Goal: Task Accomplishment & Management: Manage account settings

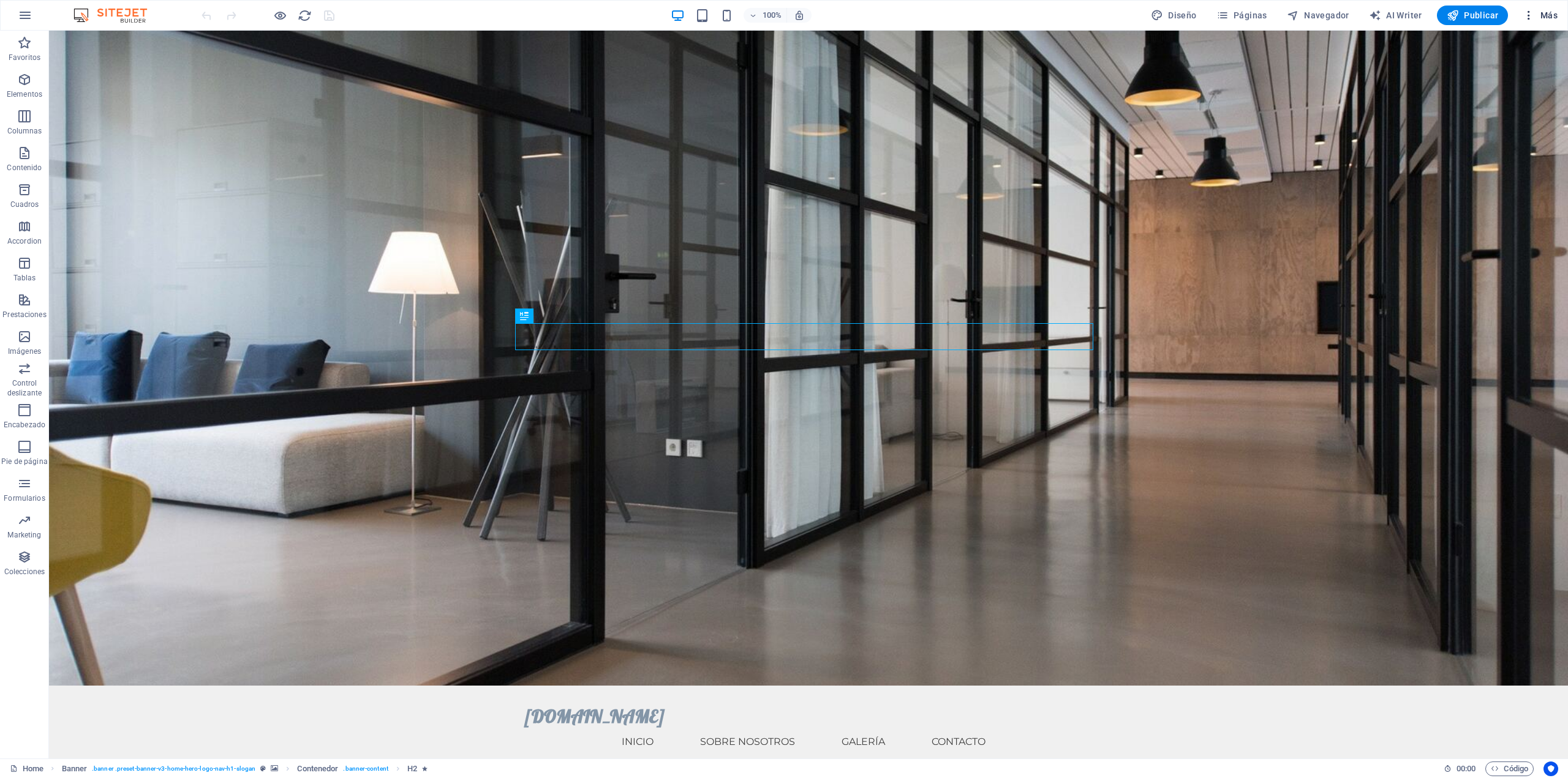
click at [1533, 15] on icon "button" at bounding box center [1529, 15] width 12 height 12
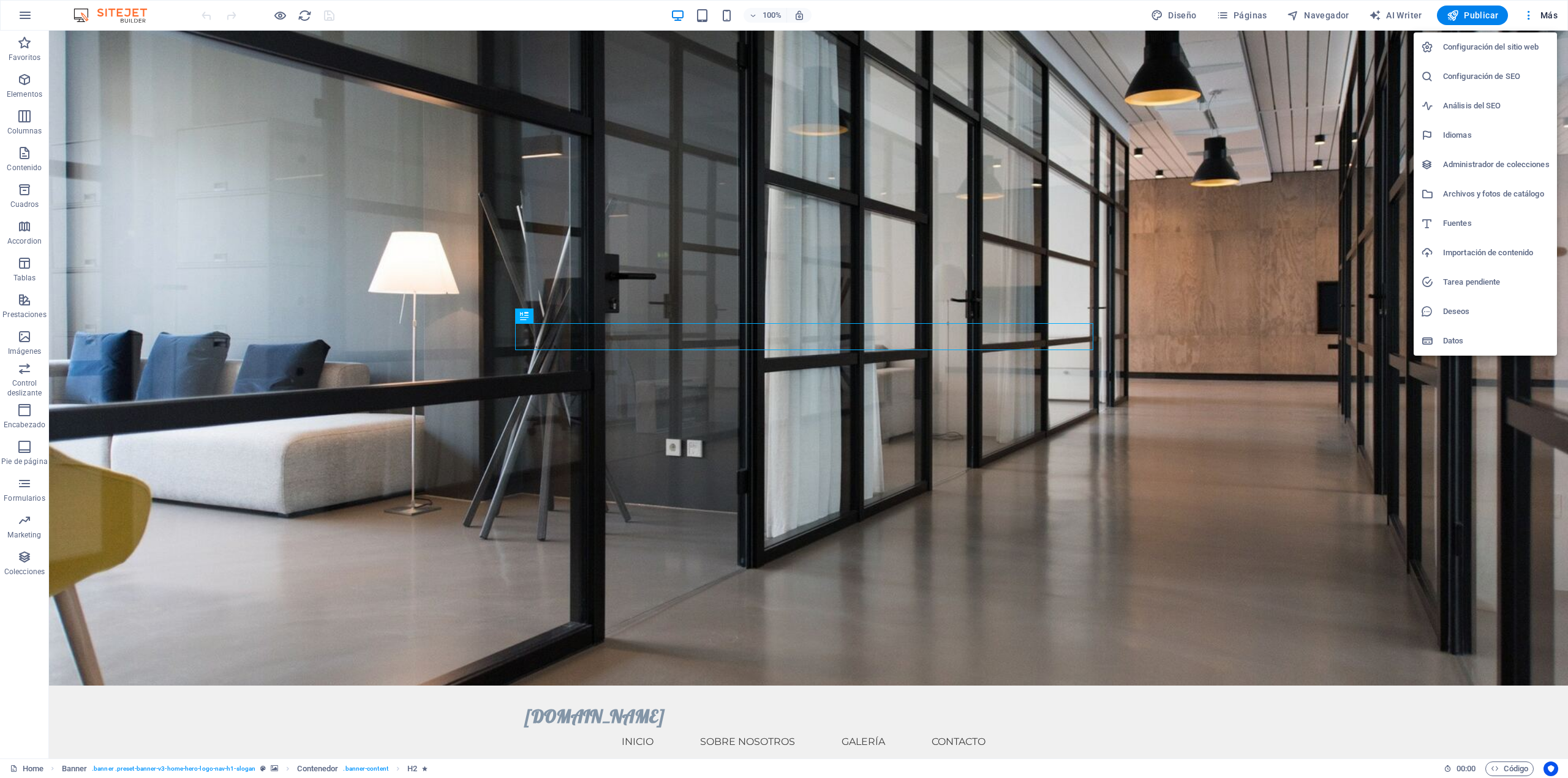
click at [1528, 14] on div at bounding box center [784, 389] width 1568 height 778
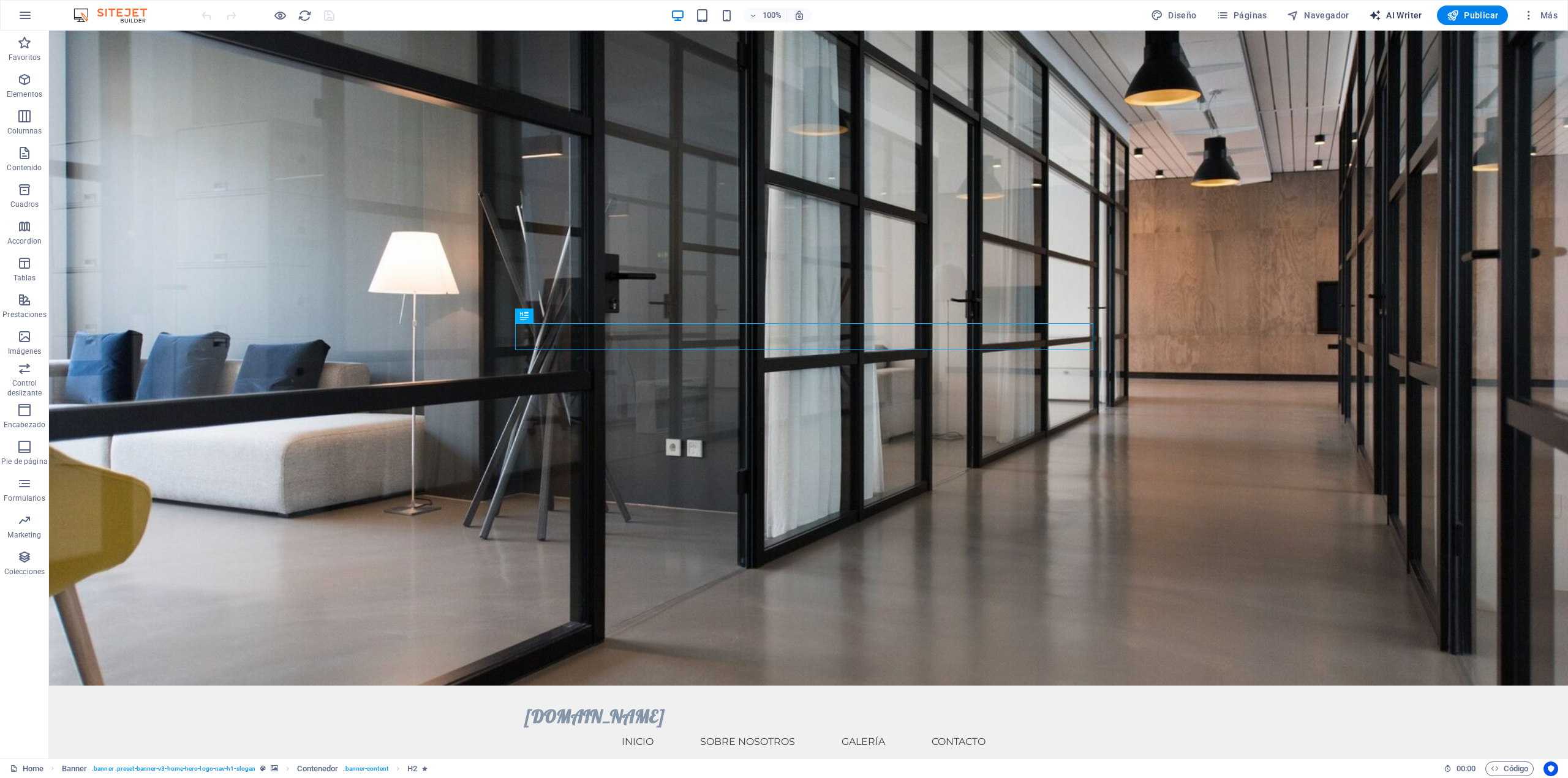
click at [1406, 12] on span "AI Writer" at bounding box center [1396, 15] width 53 height 12
select select "English"
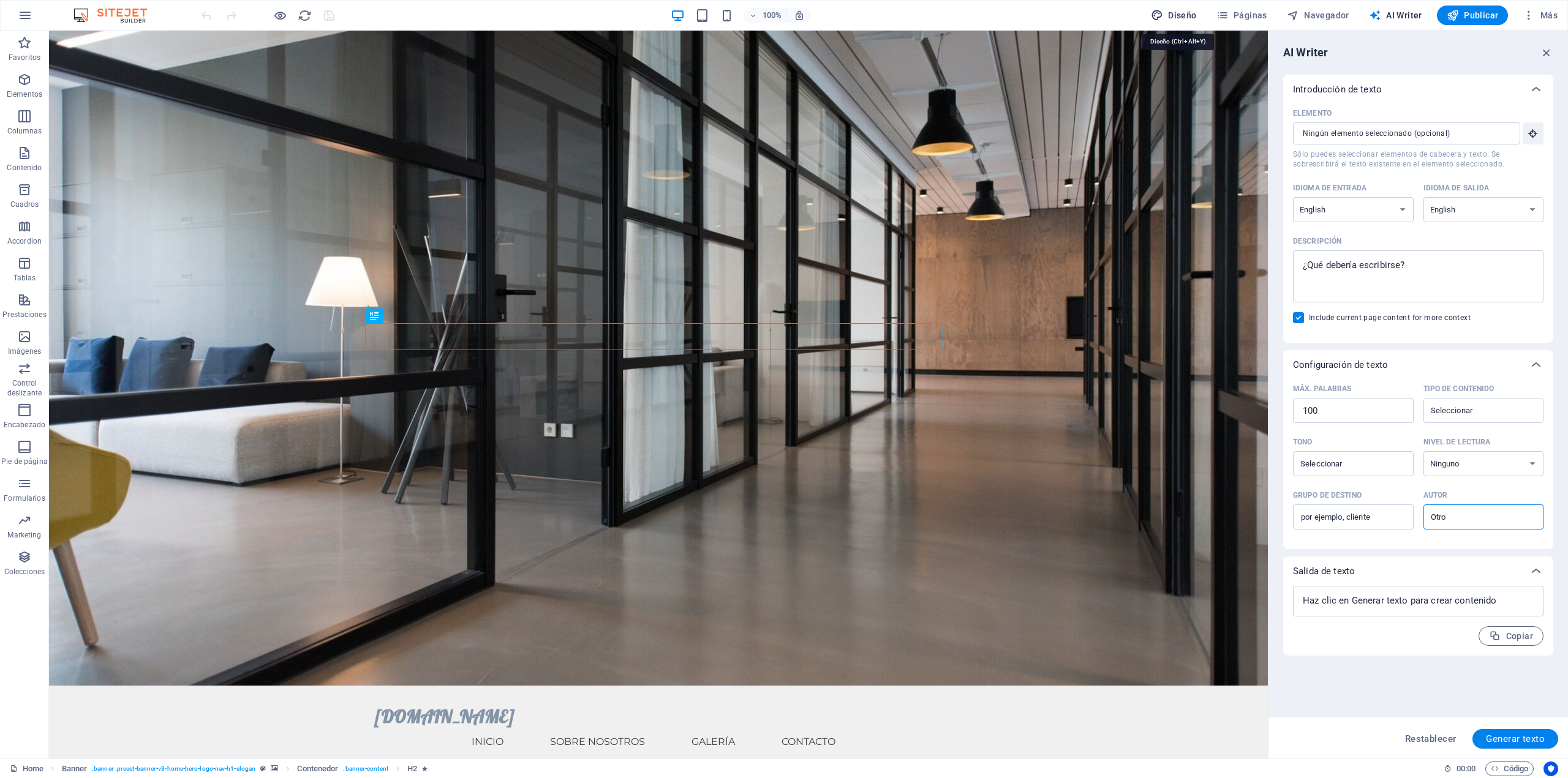
click at [1175, 14] on span "Diseño" at bounding box center [1174, 15] width 46 height 12
select select "px"
select select "200"
select select "px"
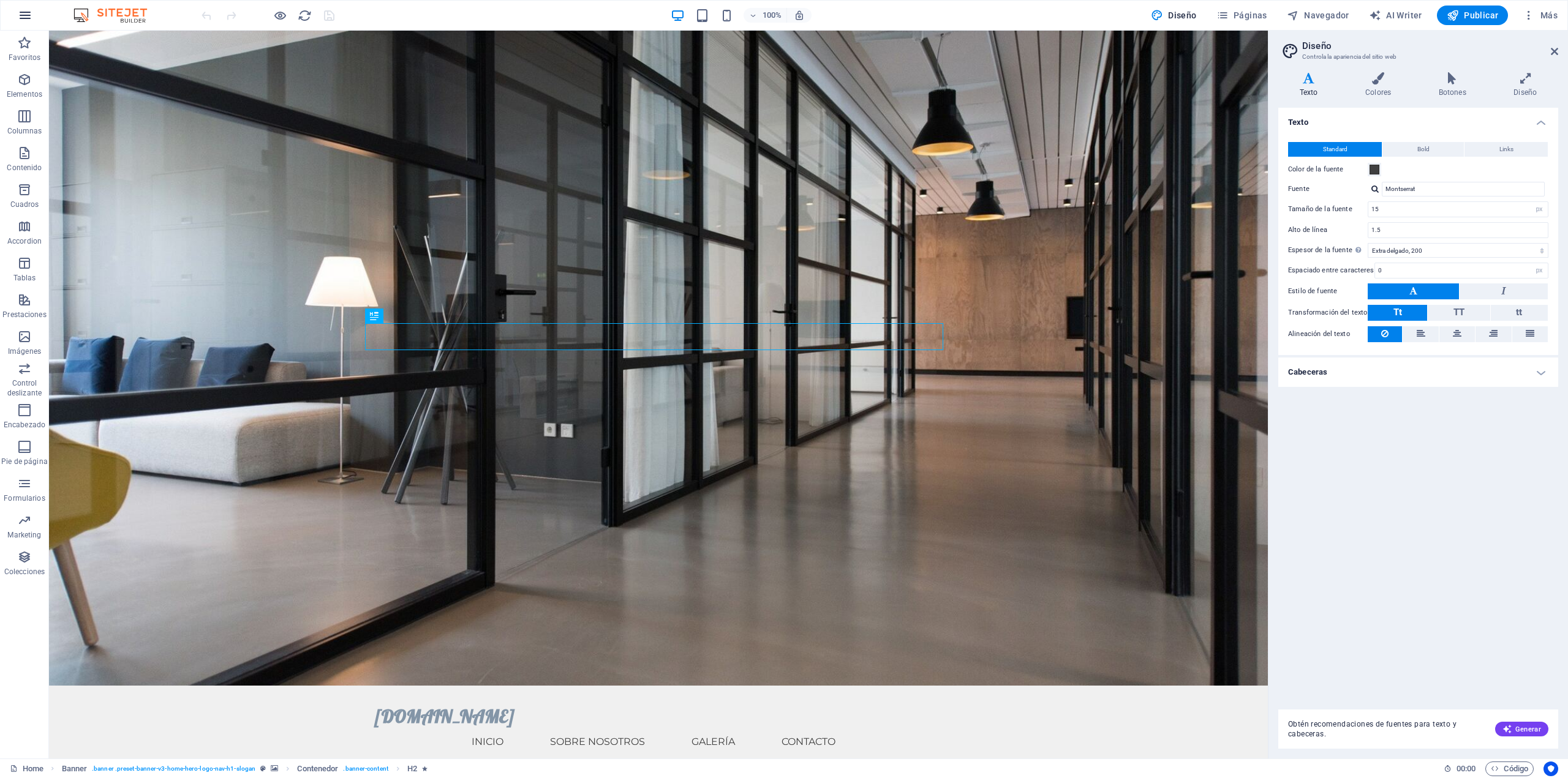
click at [19, 17] on icon "button" at bounding box center [25, 15] width 15 height 15
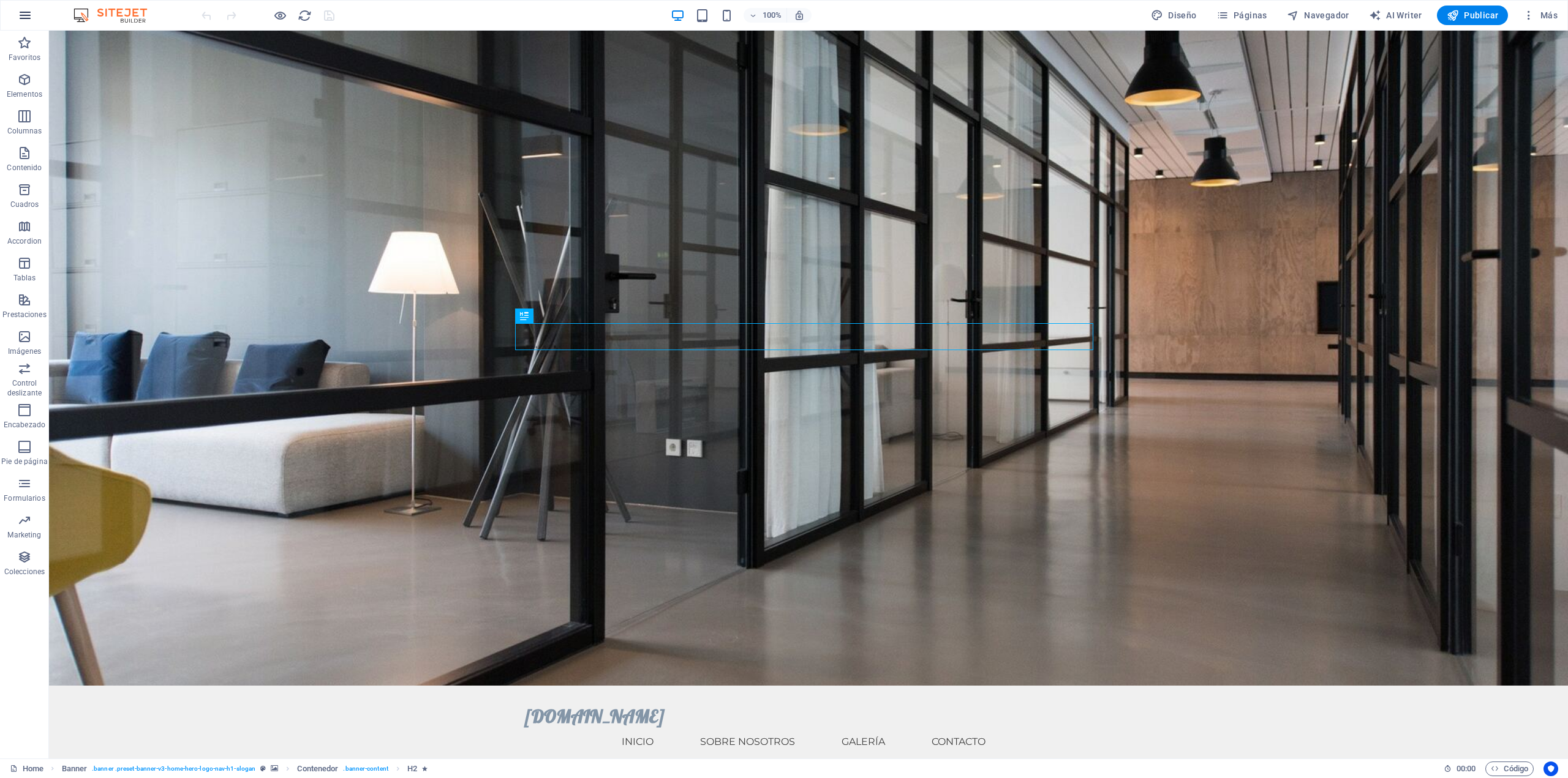
click at [27, 7] on button "button" at bounding box center [25, 15] width 29 height 29
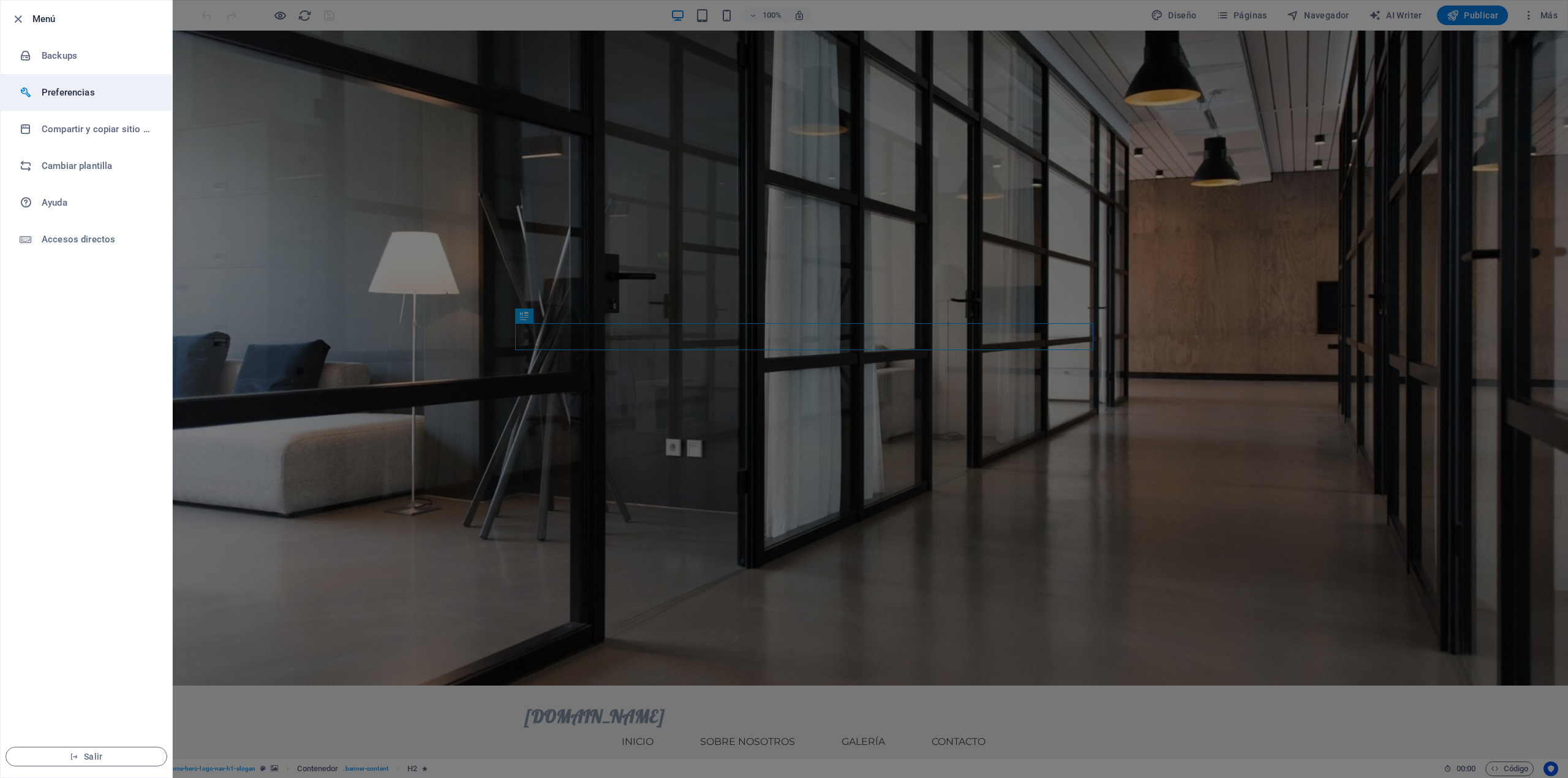
click at [72, 92] on h6 "Preferencias" at bounding box center [98, 93] width 113 height 15
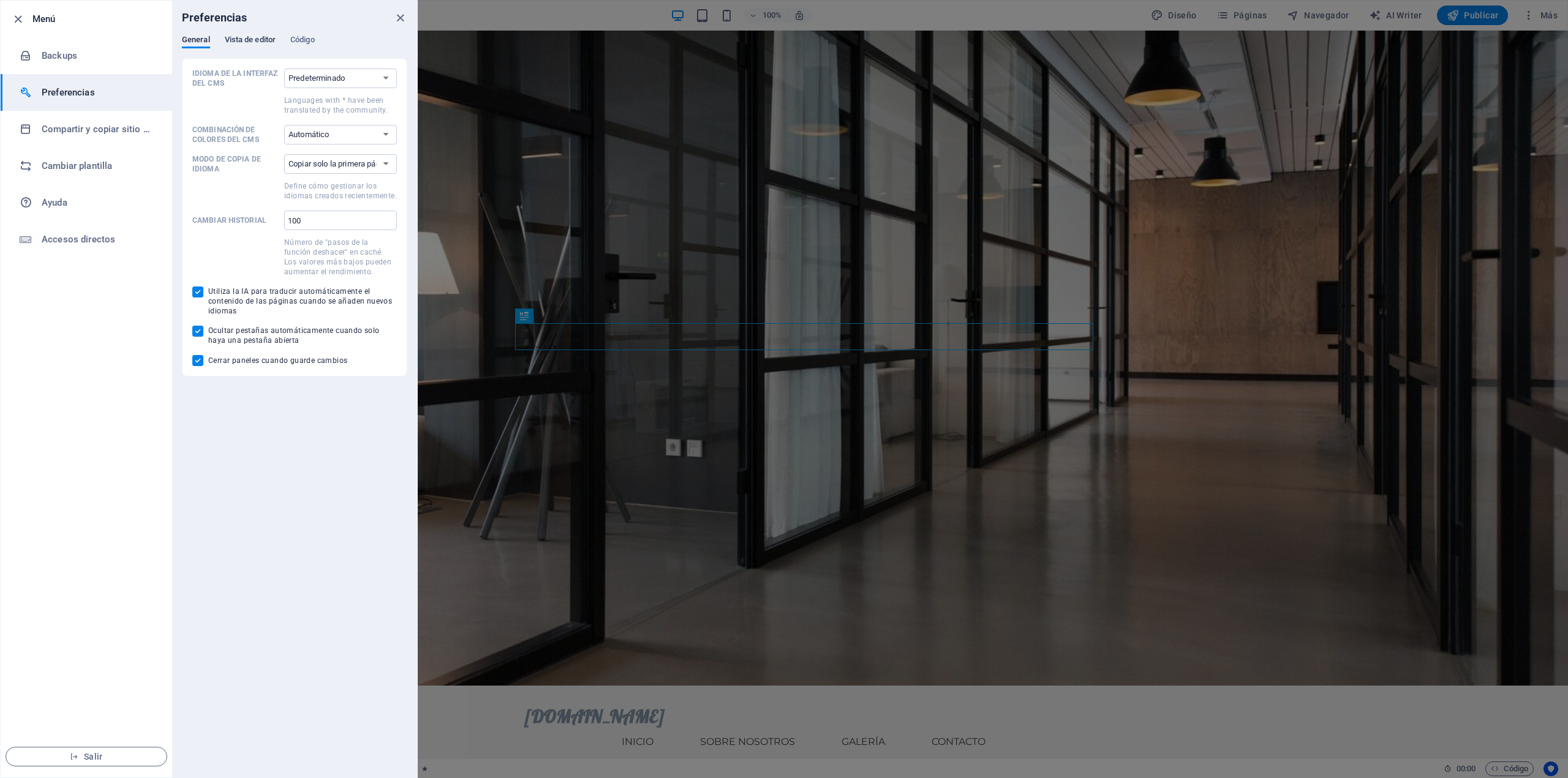
click at [251, 40] on span "Vista de editor" at bounding box center [250, 41] width 51 height 17
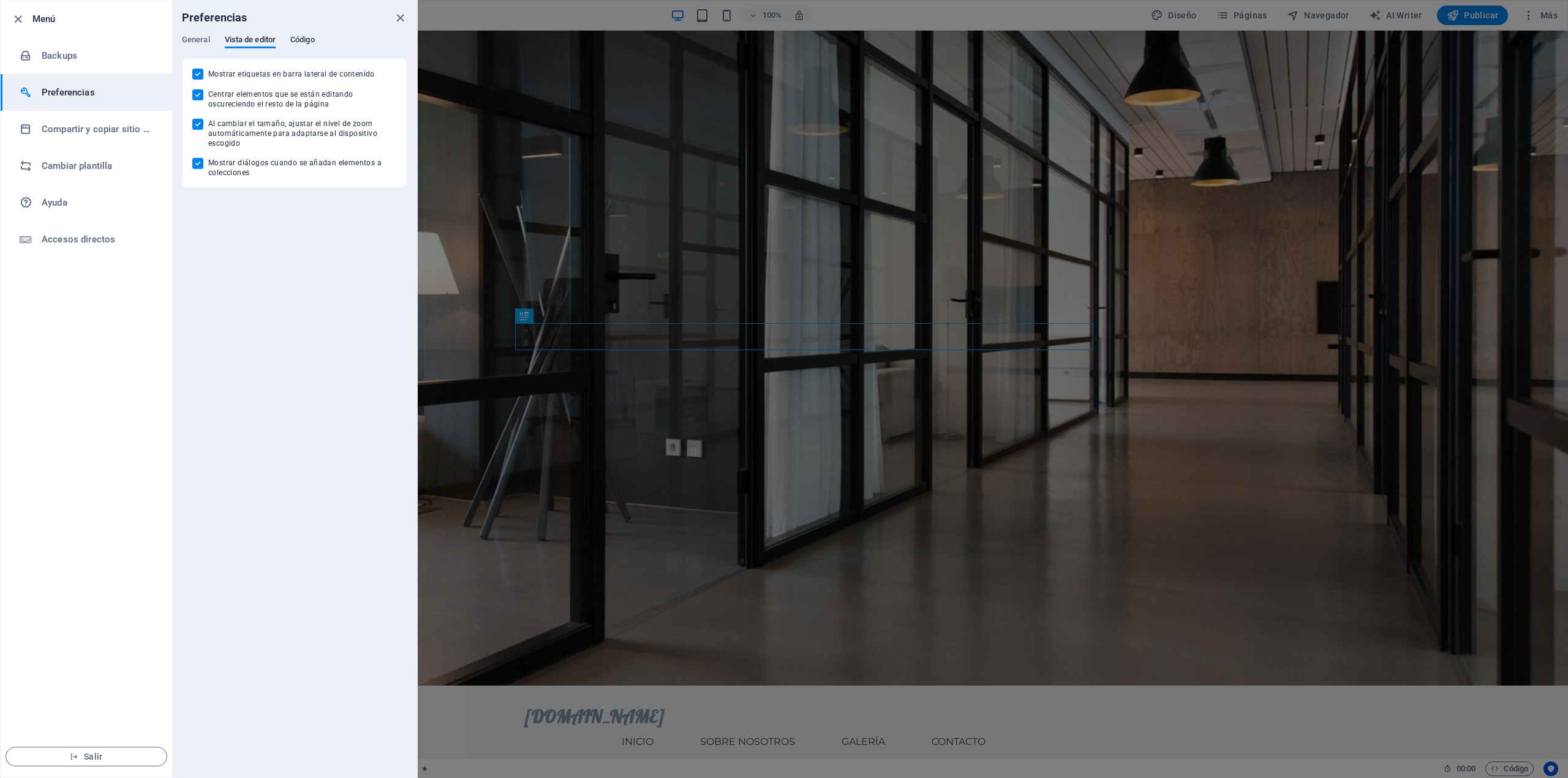
click at [302, 38] on span "Código" at bounding box center [303, 41] width 25 height 17
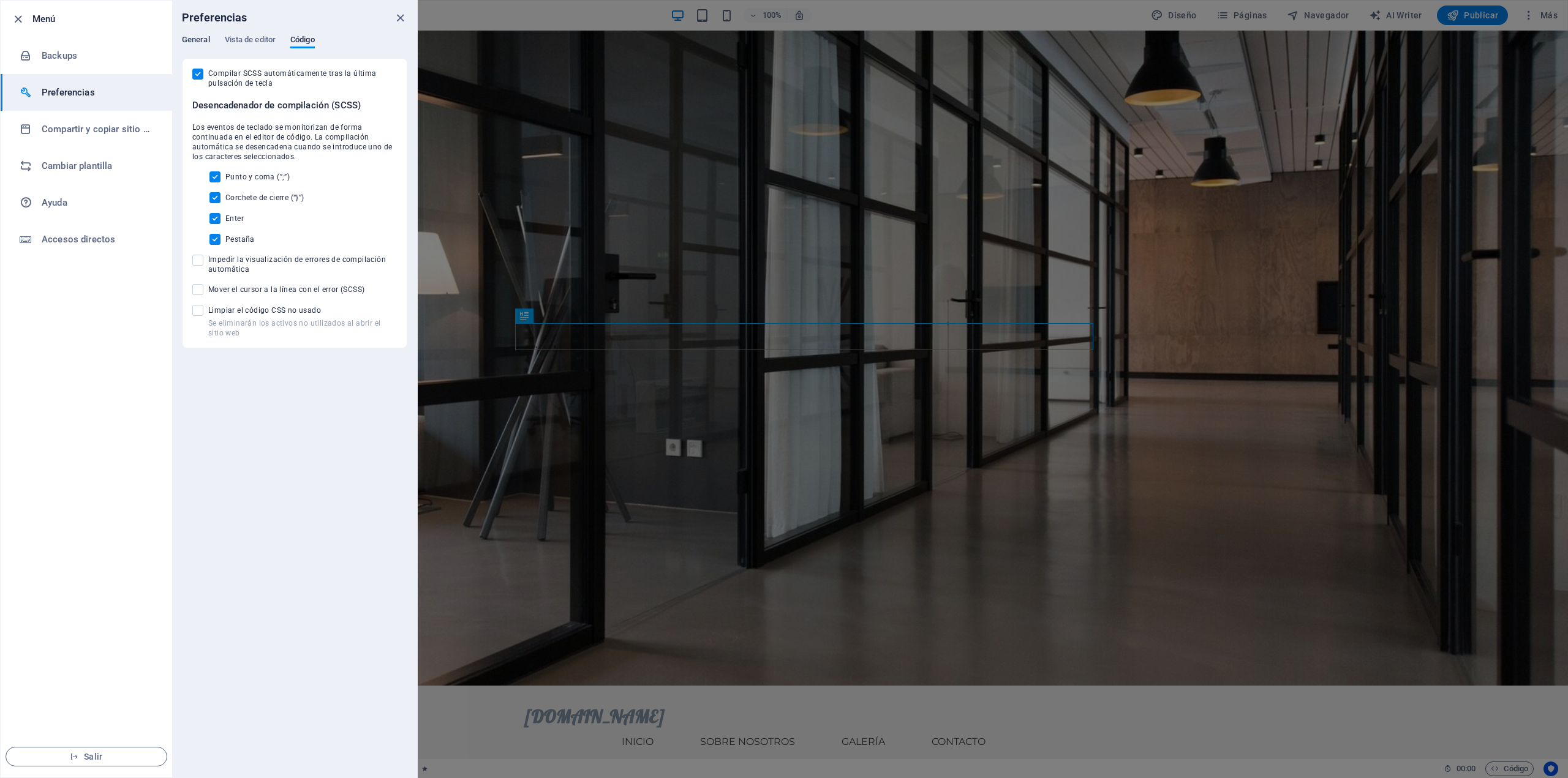
click at [198, 36] on span "General" at bounding box center [196, 41] width 28 height 17
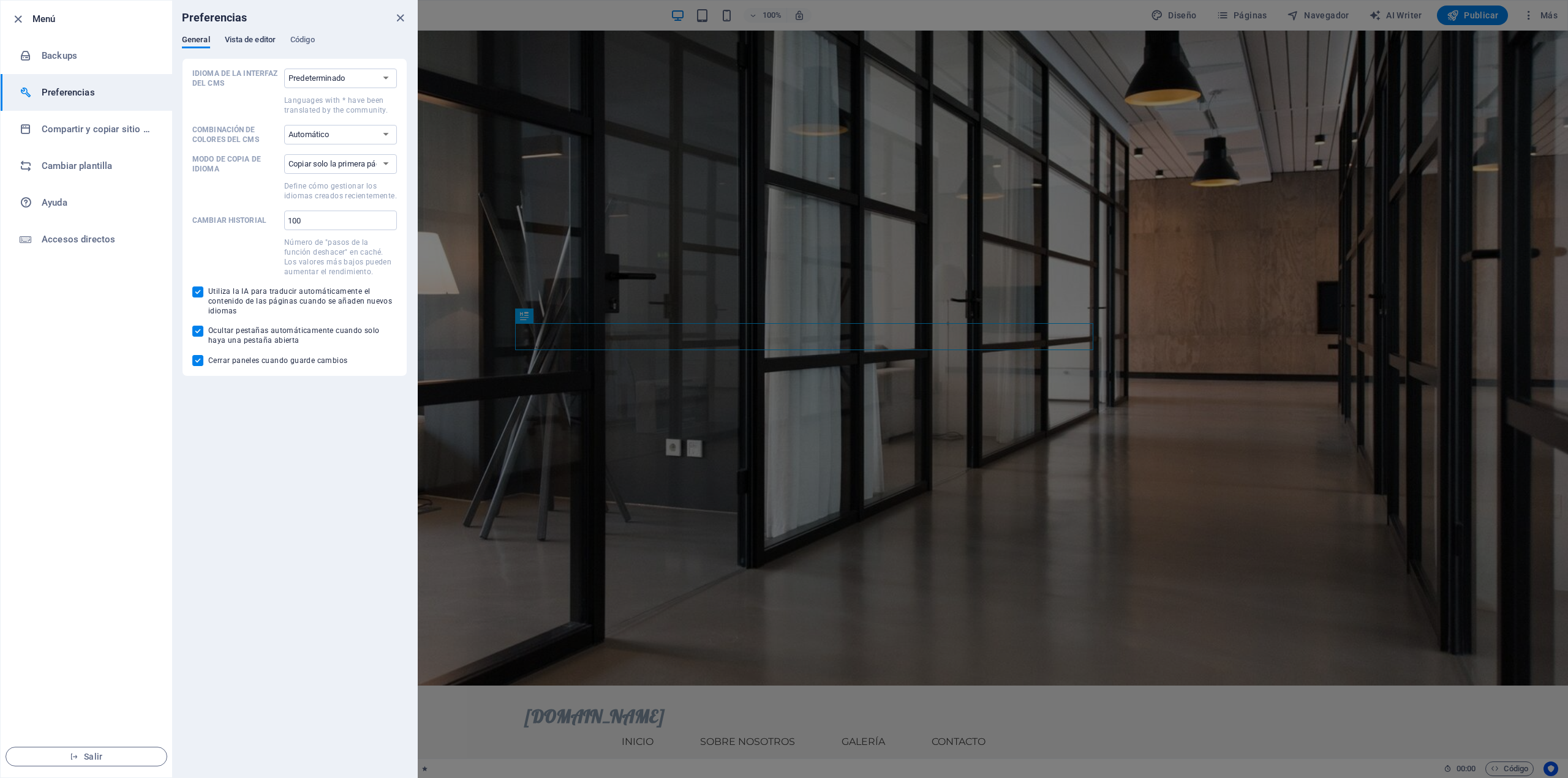
click at [254, 43] on span "Vista de editor" at bounding box center [250, 41] width 51 height 17
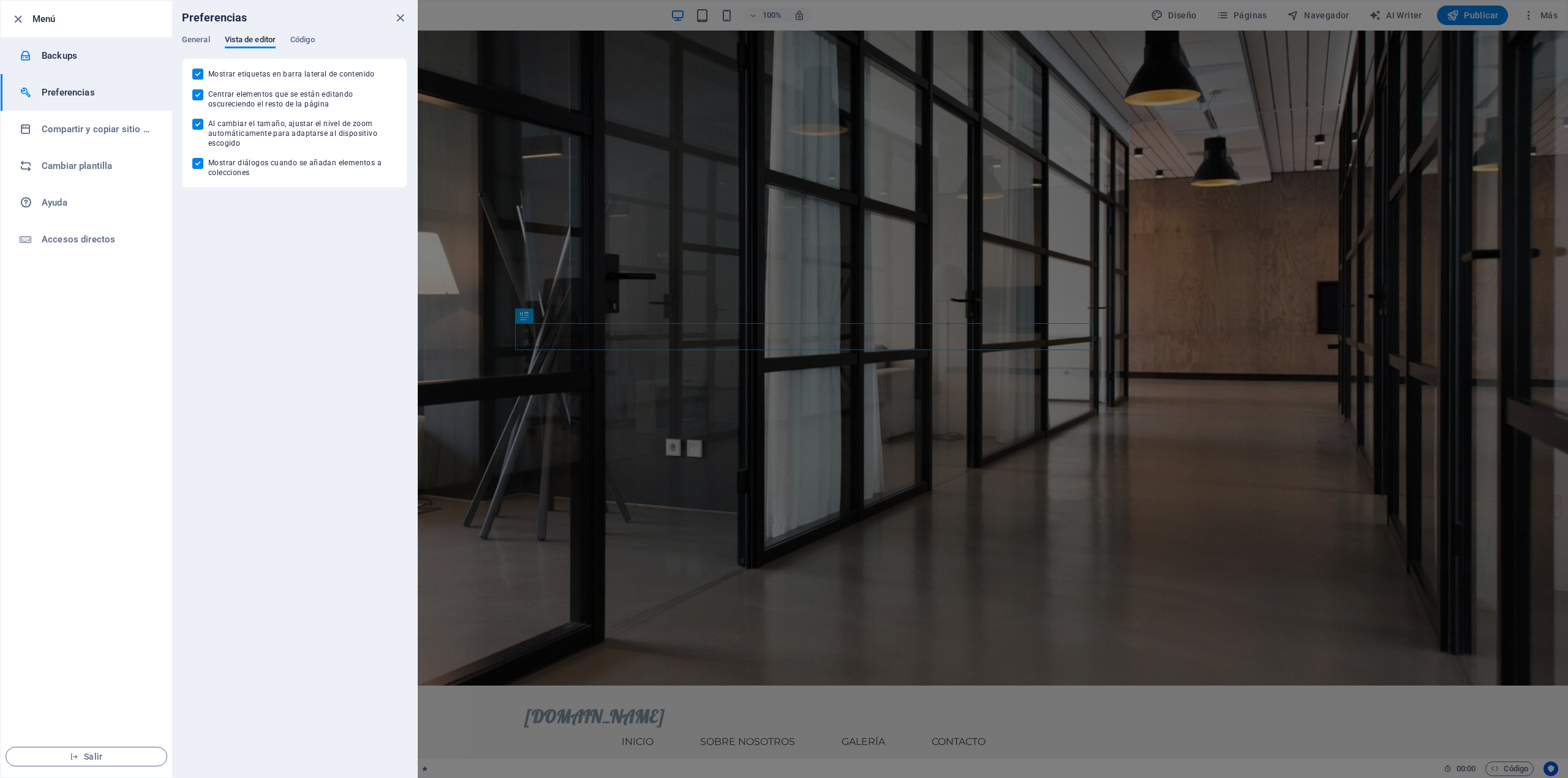
click at [62, 50] on h6 "Backups" at bounding box center [98, 56] width 113 height 15
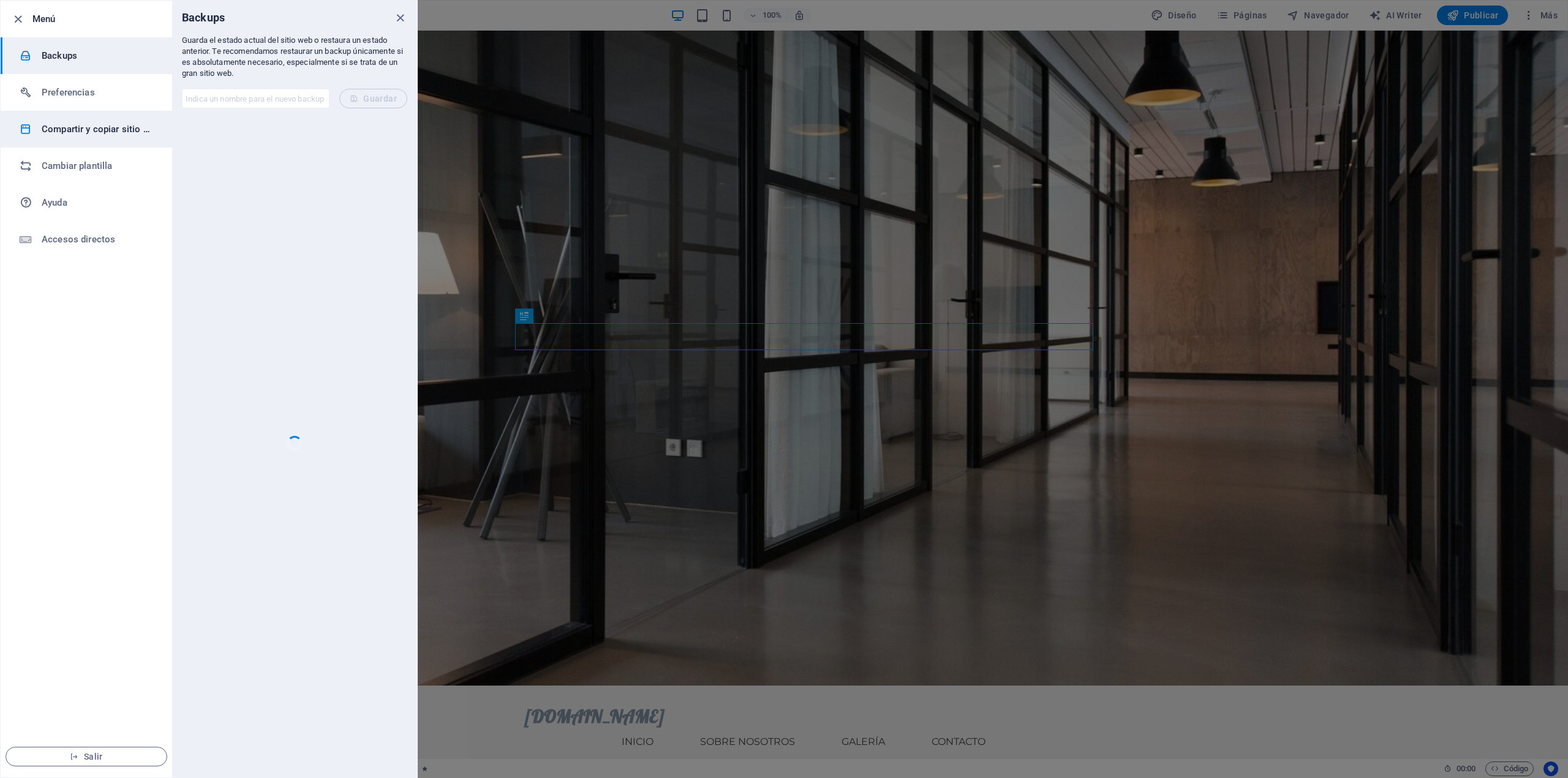
click at [73, 126] on h6 "Compartir y copiar sitio web" at bounding box center [98, 129] width 113 height 15
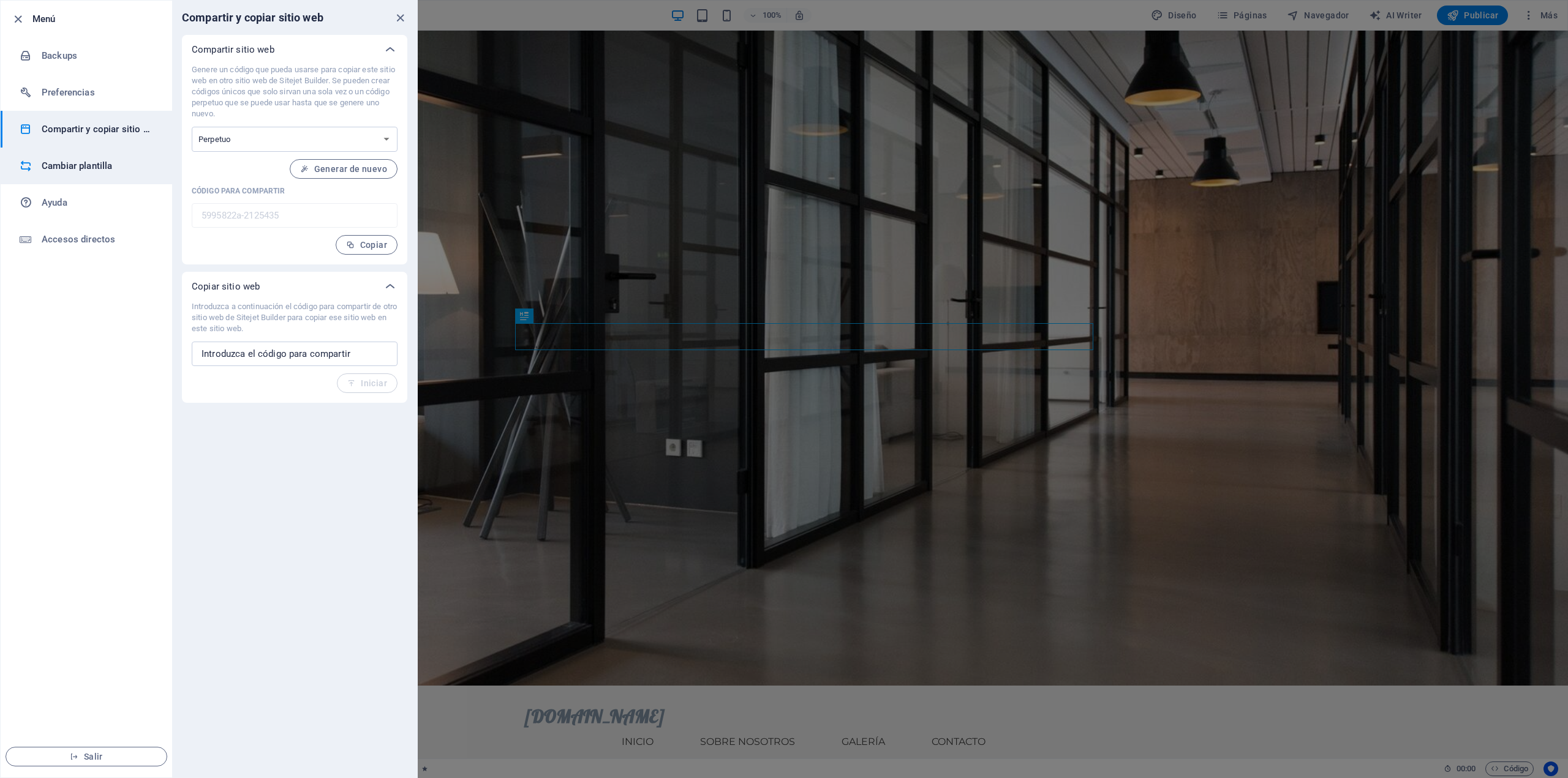
click at [84, 166] on h6 "Cambiar plantilla" at bounding box center [98, 166] width 113 height 15
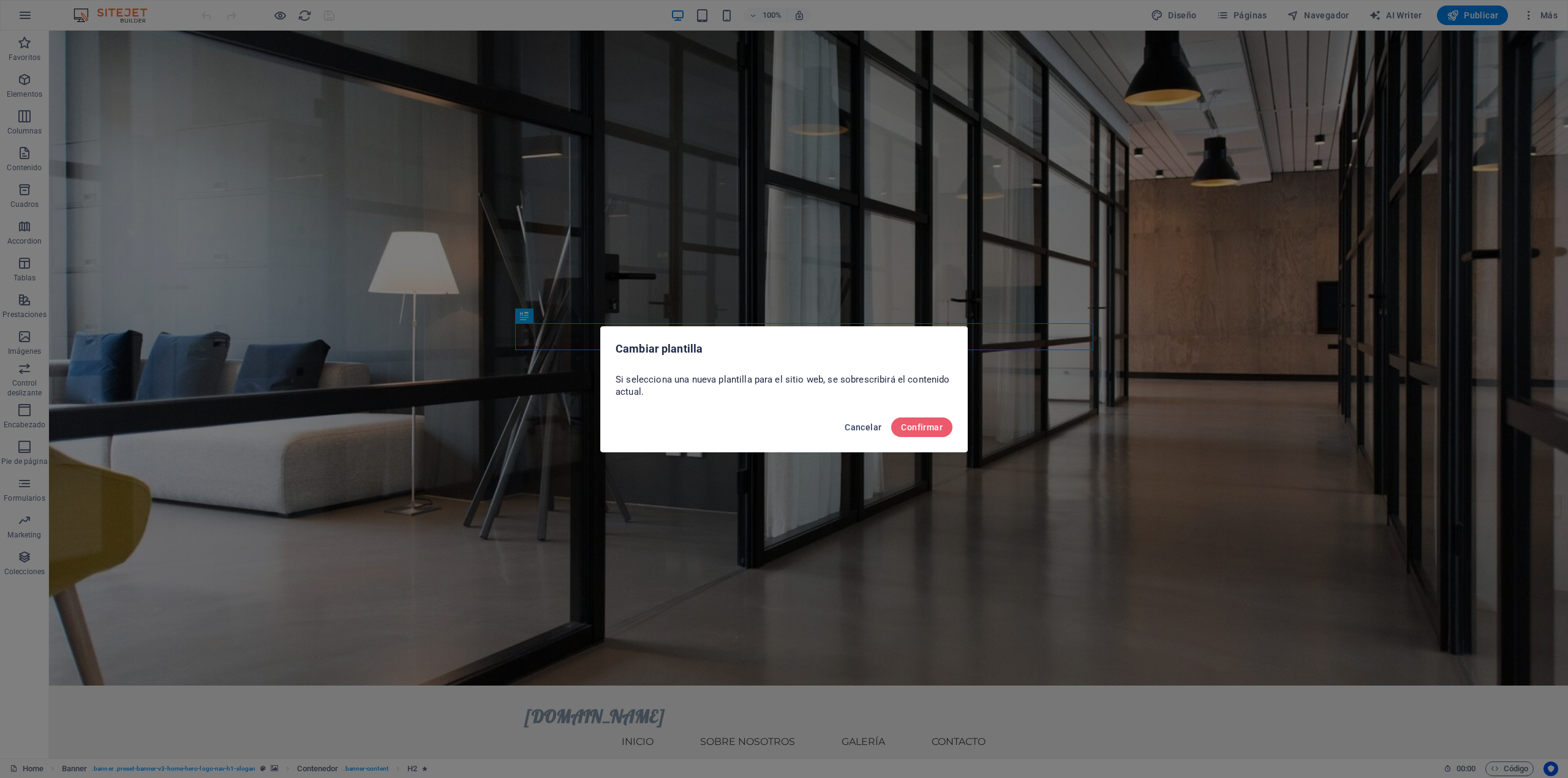
drag, startPoint x: 854, startPoint y: 425, endPoint x: 814, endPoint y: 383, distance: 58.0
click at [854, 425] on span "Cancelar" at bounding box center [863, 428] width 37 height 10
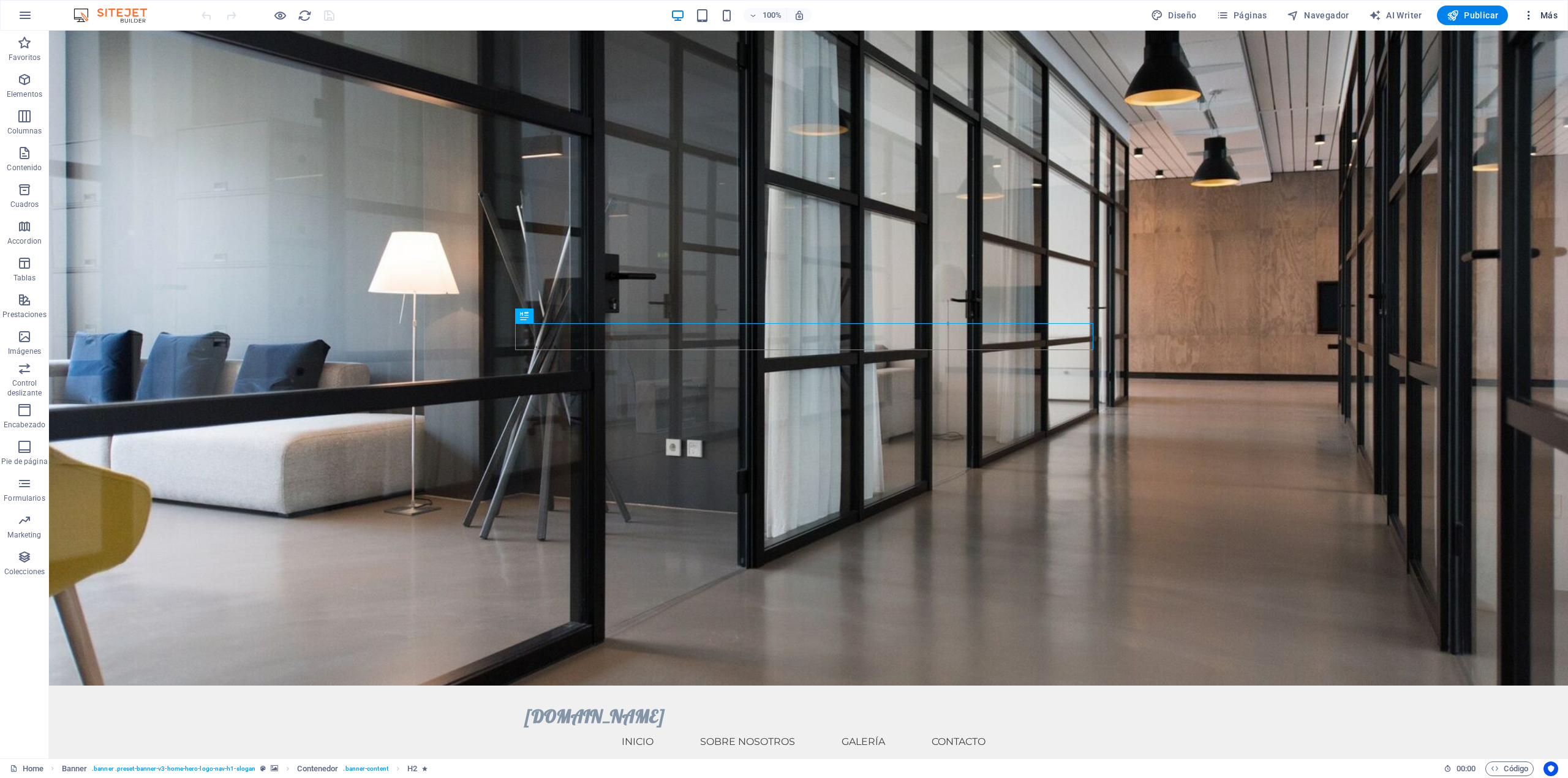
click at [1559, 17] on button "Más" at bounding box center [1540, 15] width 45 height 20
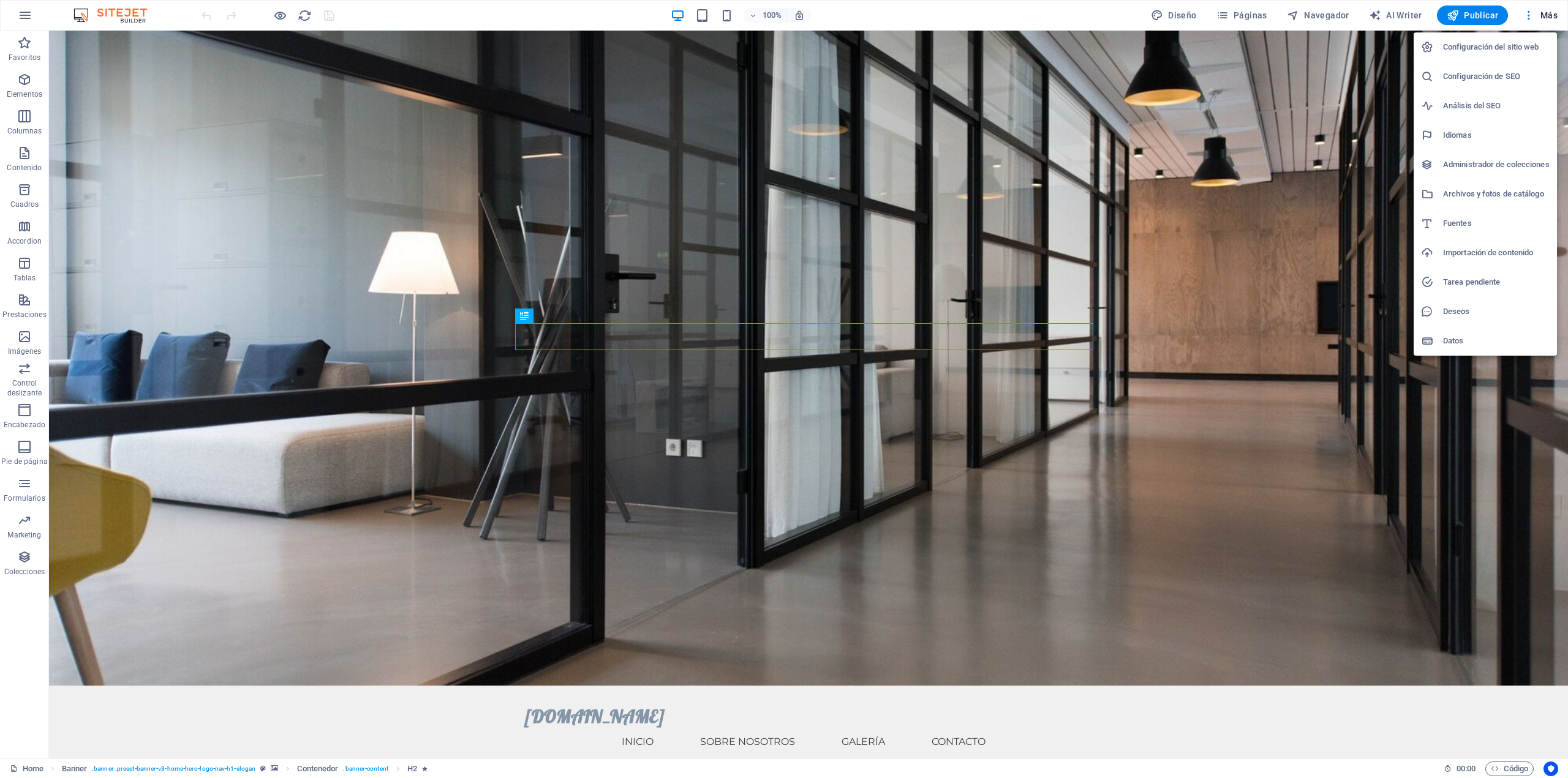
click at [1525, 49] on h6 "Configuración del sitio web" at bounding box center [1497, 47] width 107 height 15
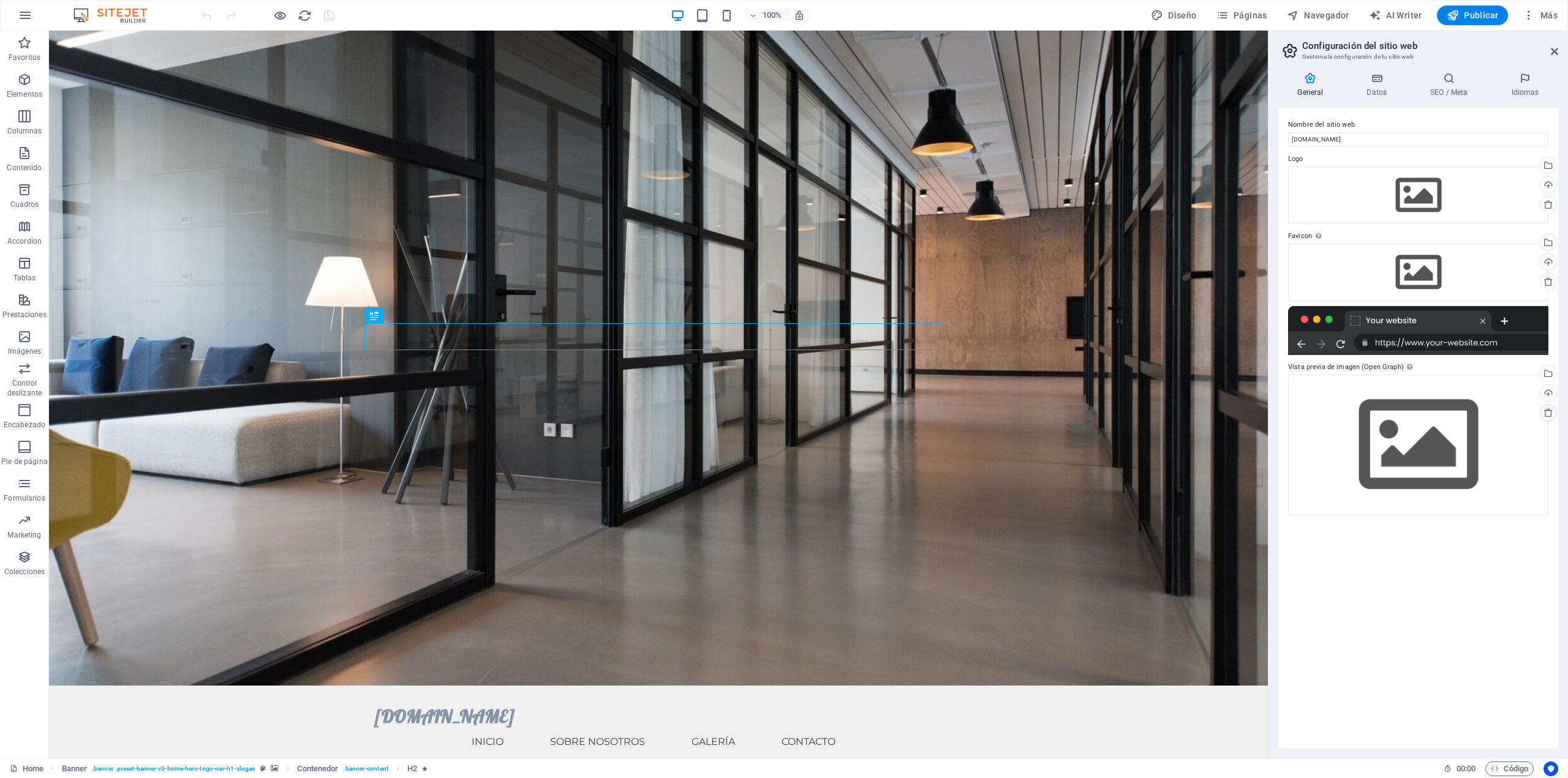
click at [1549, 411] on icon at bounding box center [1549, 413] width 10 height 10
click at [1545, 410] on icon at bounding box center [1549, 413] width 10 height 10
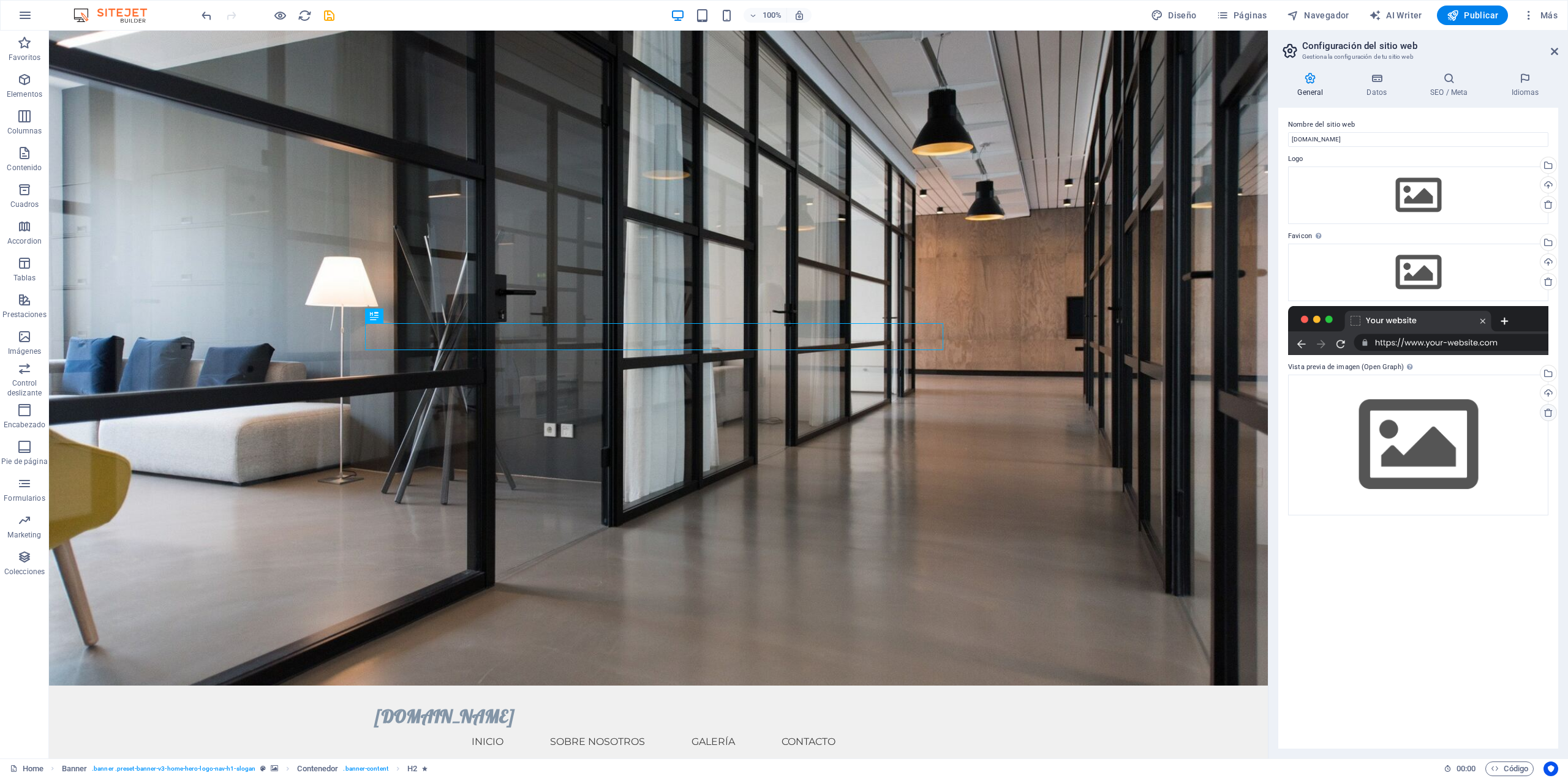
click at [1545, 410] on icon at bounding box center [1549, 413] width 10 height 10
click at [1549, 418] on link at bounding box center [1549, 413] width 17 height 17
click at [1548, 207] on icon at bounding box center [1549, 204] width 10 height 10
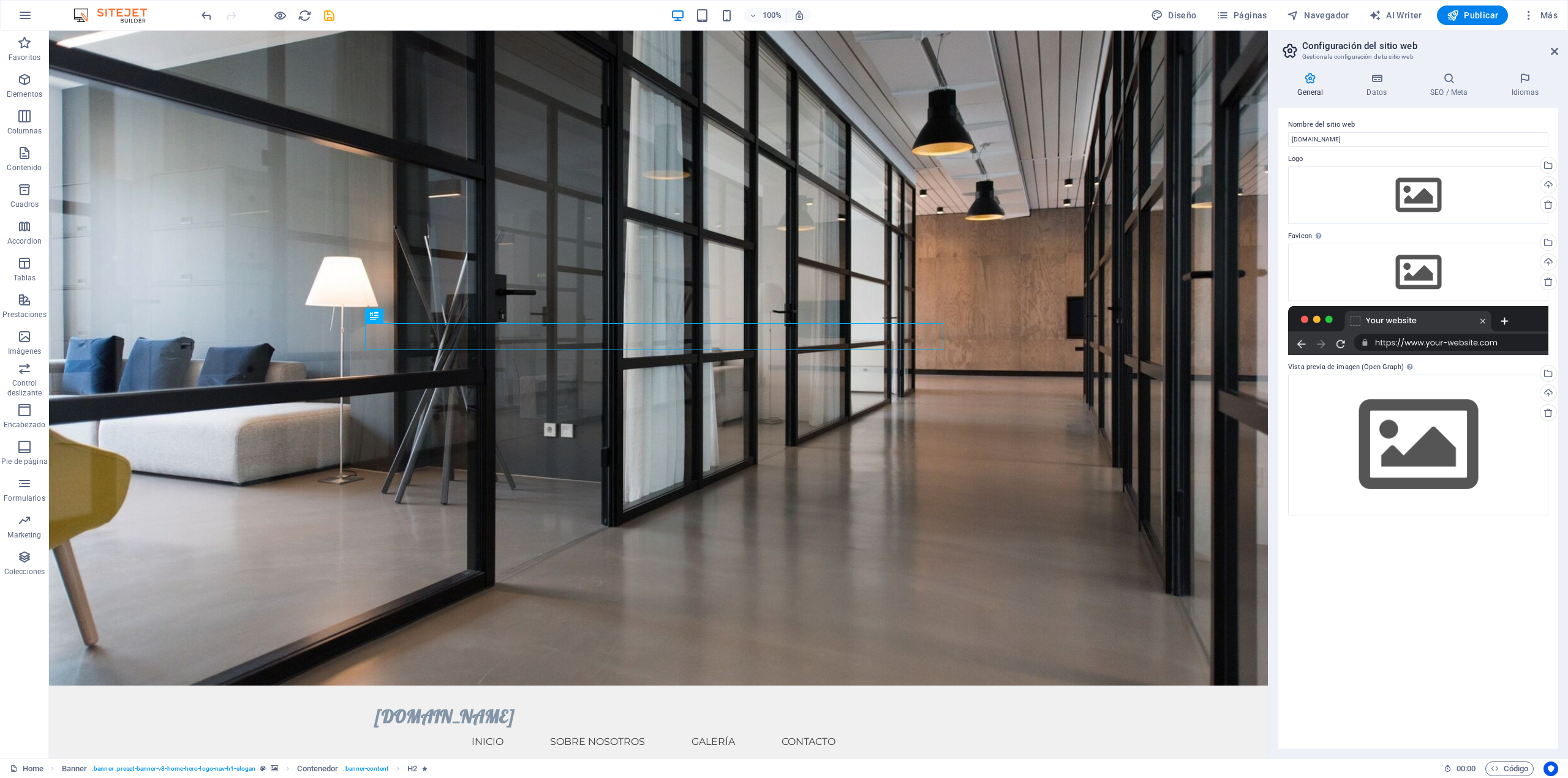
drag, startPoint x: 1553, startPoint y: 281, endPoint x: 1557, endPoint y: 215, distance: 66.1
click at [1553, 281] on icon at bounding box center [1549, 282] width 10 height 10
drag, startPoint x: 1512, startPoint y: 77, endPoint x: 1567, endPoint y: 55, distance: 59.2
click at [1512, 77] on icon at bounding box center [1525, 79] width 66 height 12
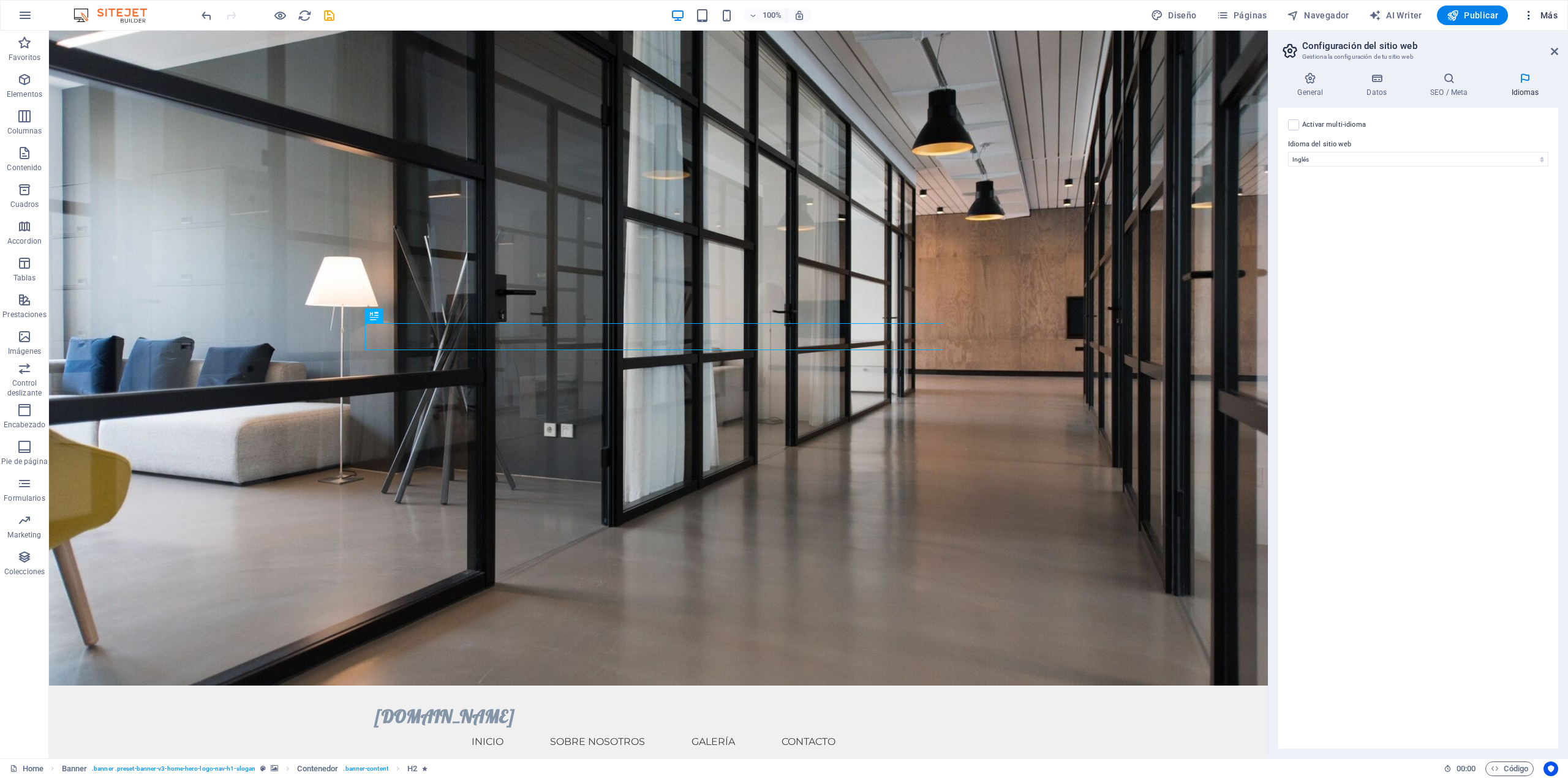
click at [1528, 6] on button "Más" at bounding box center [1540, 15] width 45 height 20
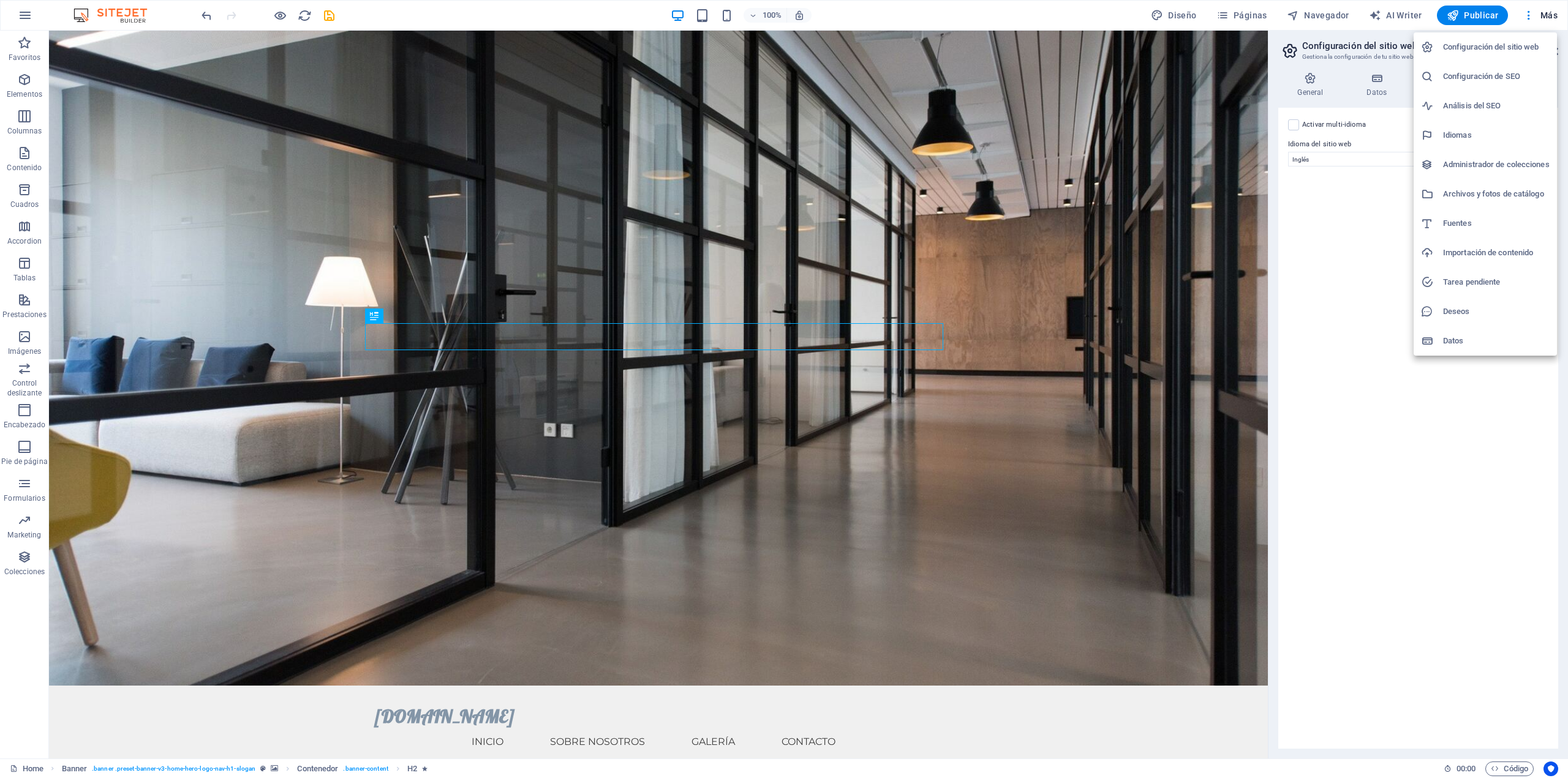
click at [1520, 48] on h6 "Configuración del sitio web" at bounding box center [1497, 47] width 107 height 15
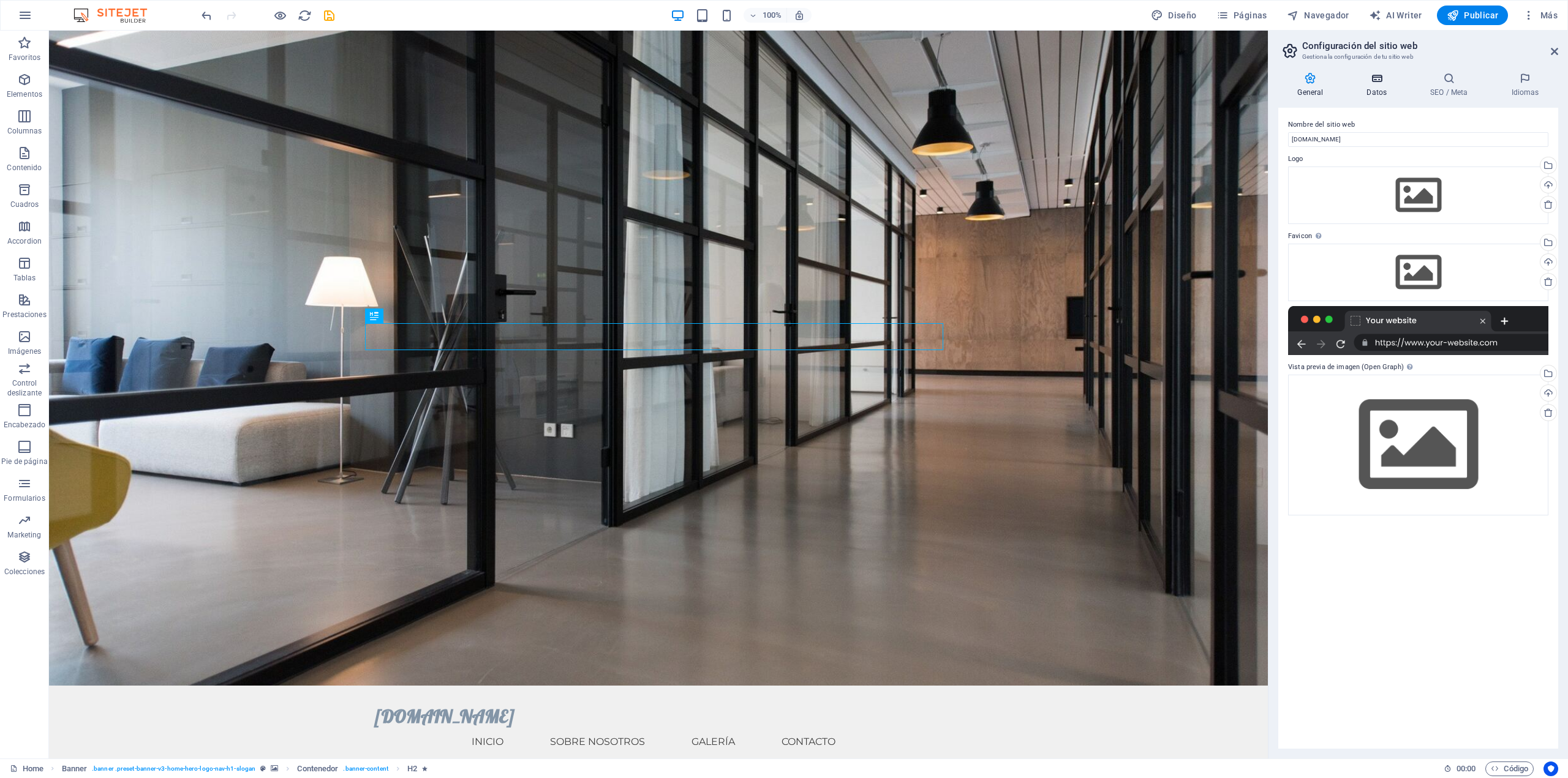
drag, startPoint x: 1365, startPoint y: 79, endPoint x: 1382, endPoint y: 77, distance: 17.1
click at [1366, 79] on icon at bounding box center [1377, 79] width 59 height 12
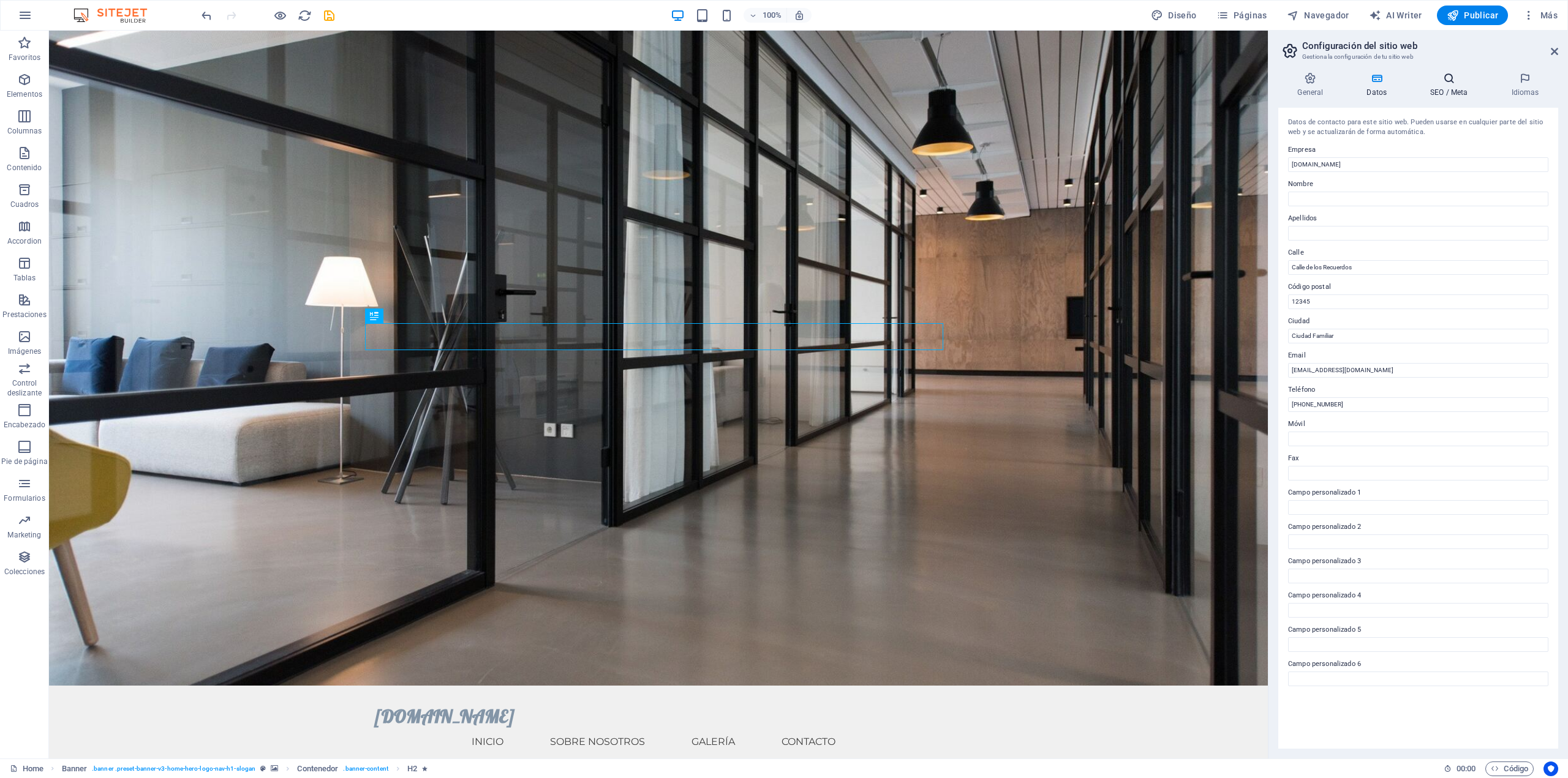
click at [1449, 76] on icon at bounding box center [1449, 79] width 76 height 12
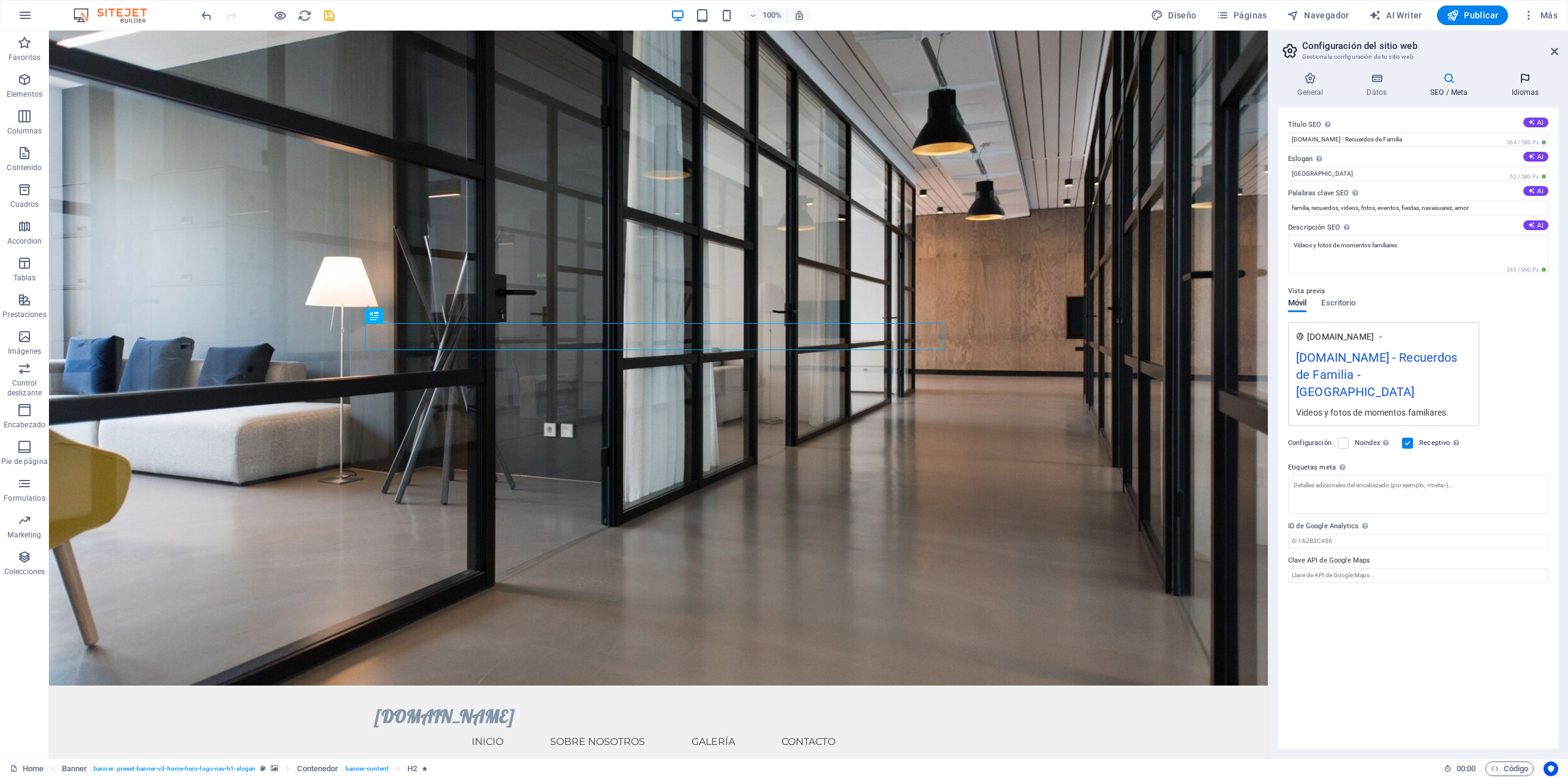
click at [1516, 84] on icon at bounding box center [1525, 79] width 66 height 12
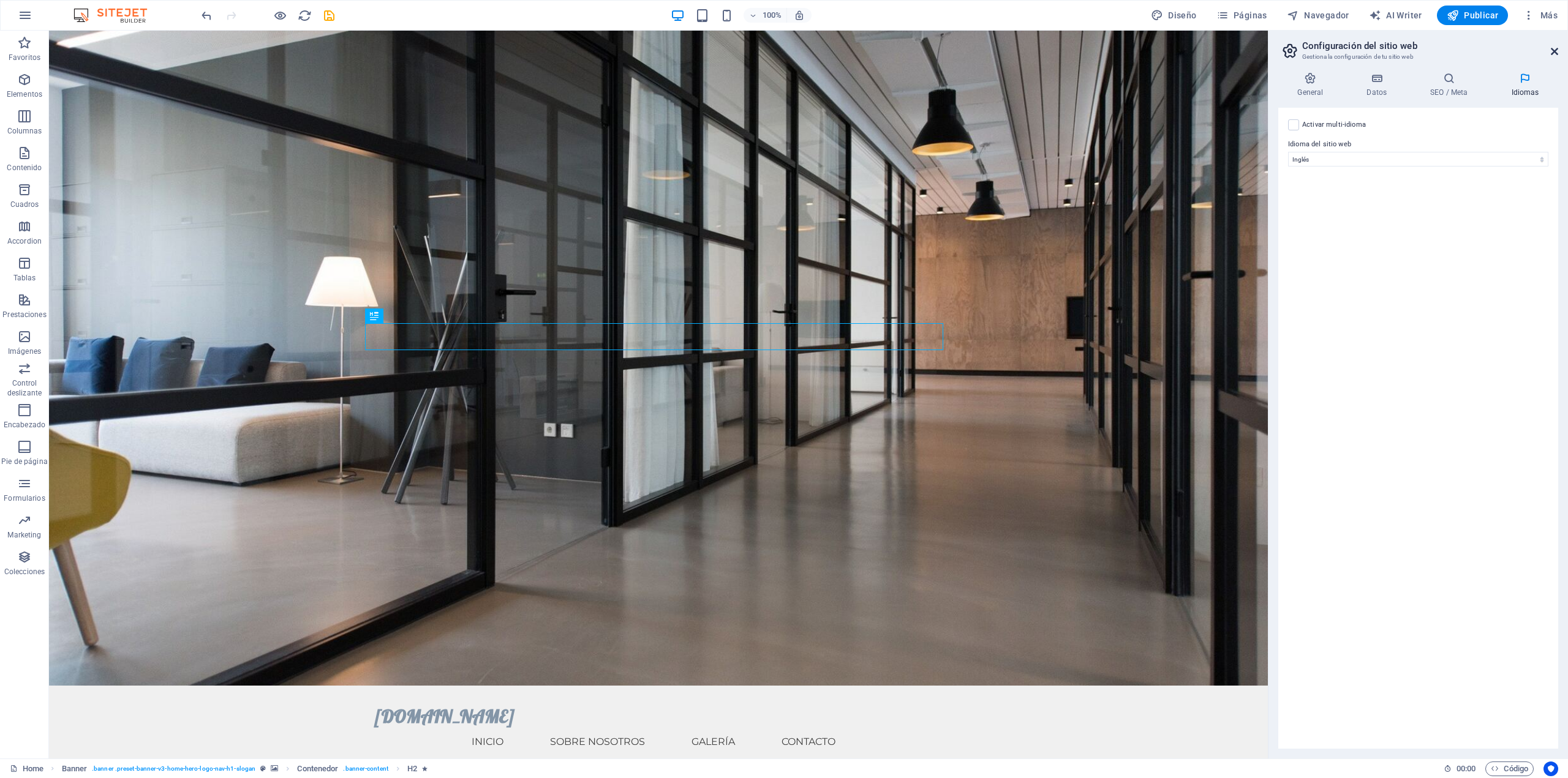
click at [1553, 51] on icon at bounding box center [1555, 51] width 7 height 10
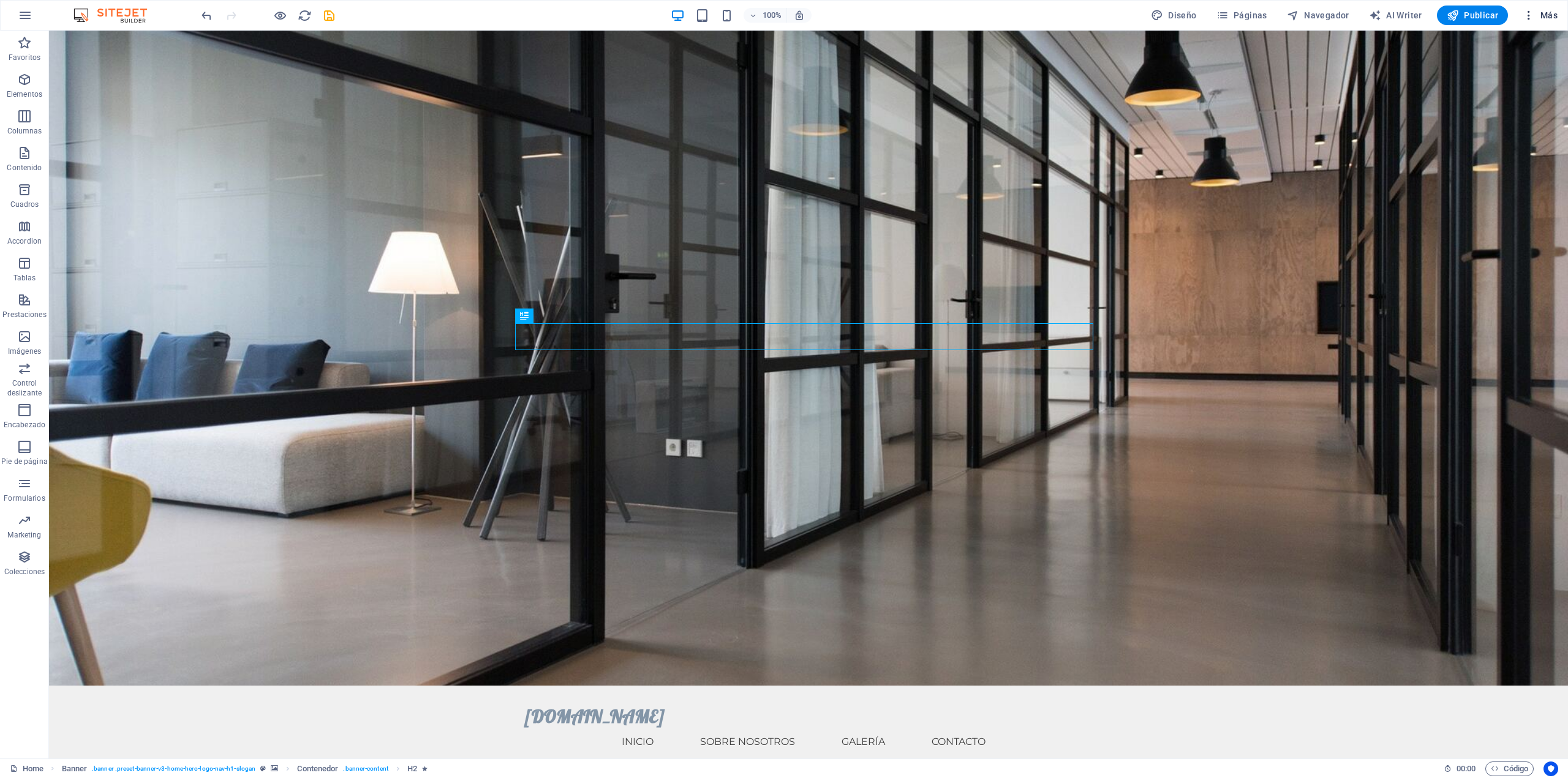
click at [1528, 15] on icon "button" at bounding box center [1529, 15] width 12 height 12
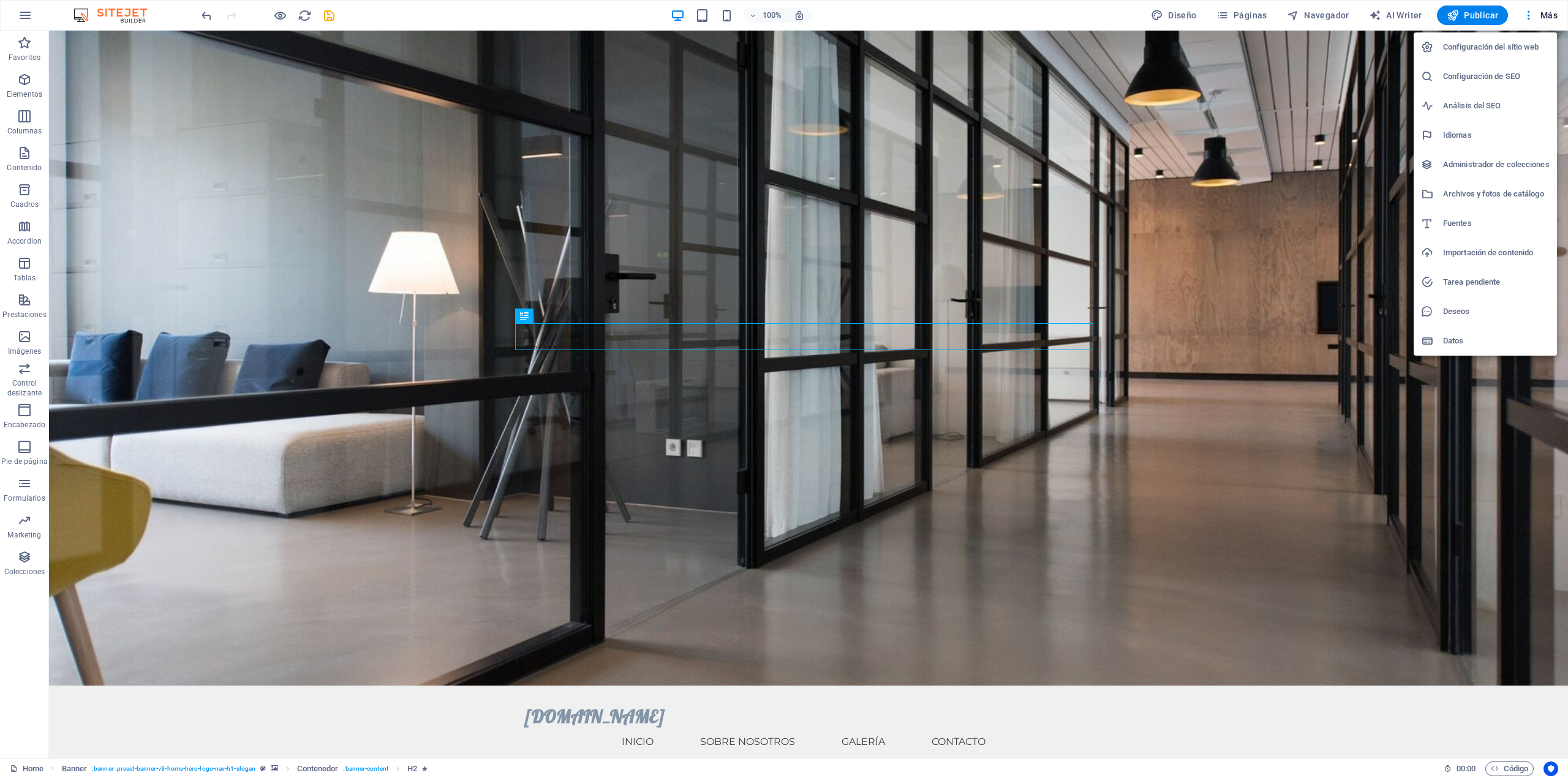
click at [1513, 191] on h6 "Archivos y fotos de catálogo" at bounding box center [1497, 194] width 107 height 15
